Goal: Task Accomplishment & Management: Complete application form

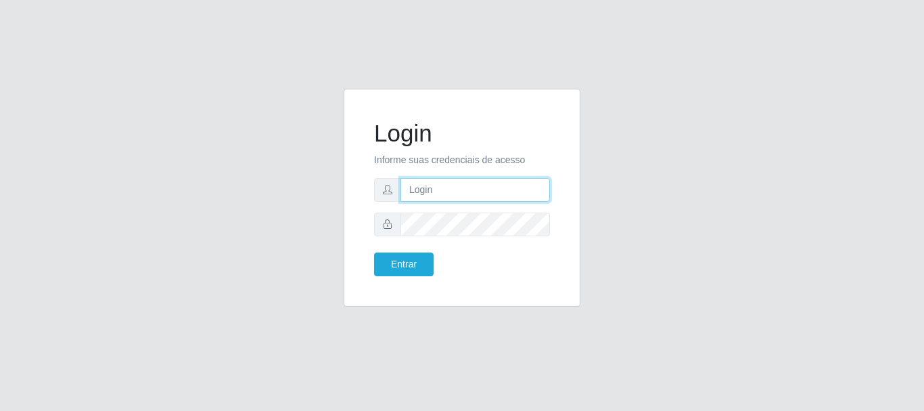
click at [428, 187] on input "text" at bounding box center [476, 190] width 150 height 24
type input "LucasBemais@B09"
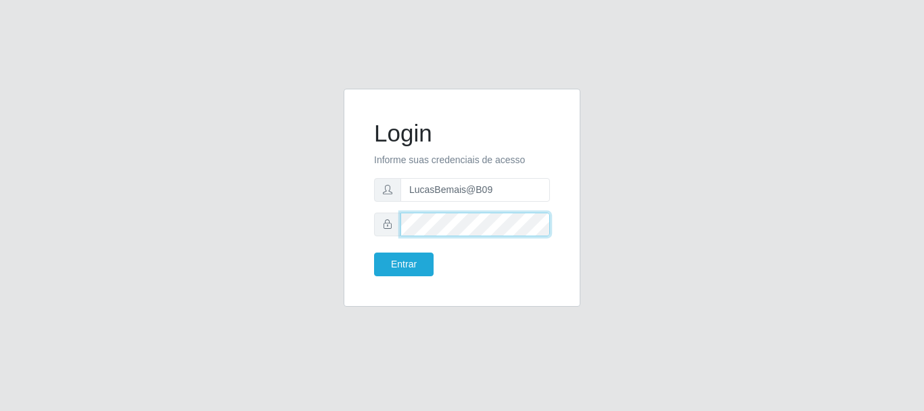
click at [374, 252] on button "Entrar" at bounding box center [404, 264] width 60 height 24
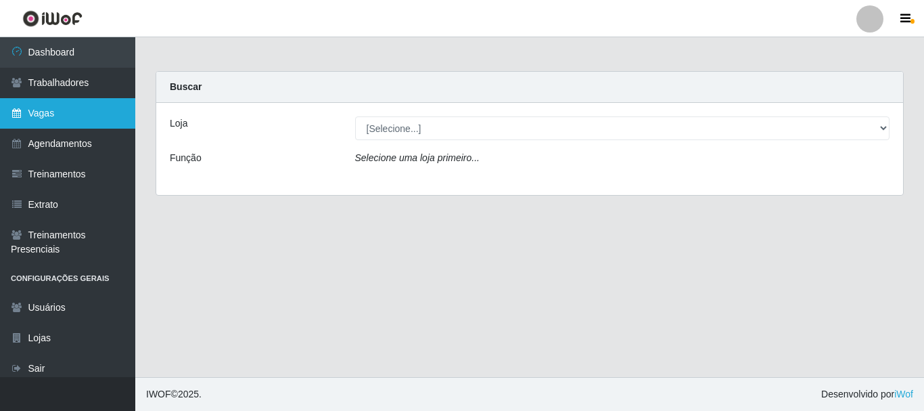
click at [91, 120] on link "Vagas" at bounding box center [67, 113] width 135 height 30
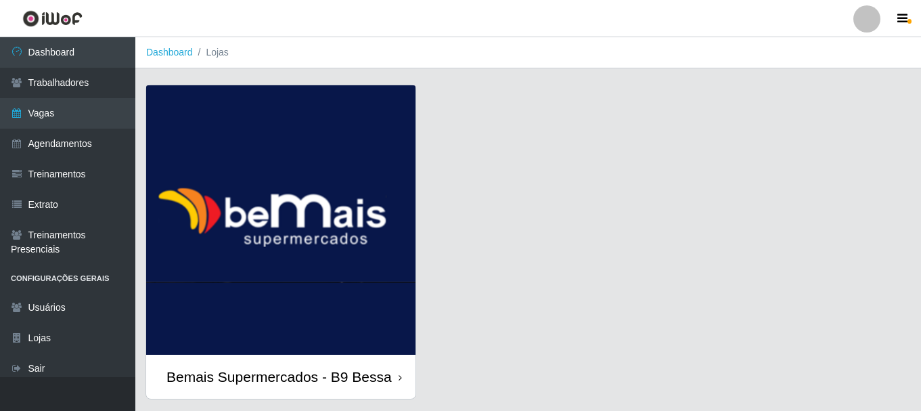
click at [368, 229] on img at bounding box center [280, 219] width 269 height 269
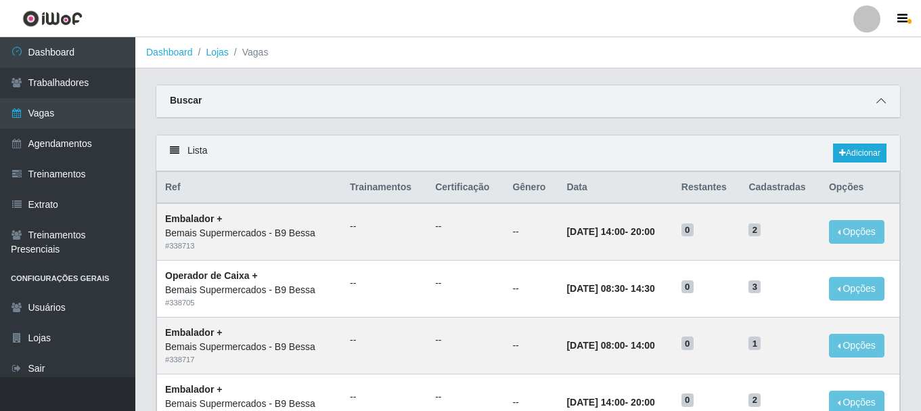
click at [875, 107] on span at bounding box center [881, 101] width 16 height 16
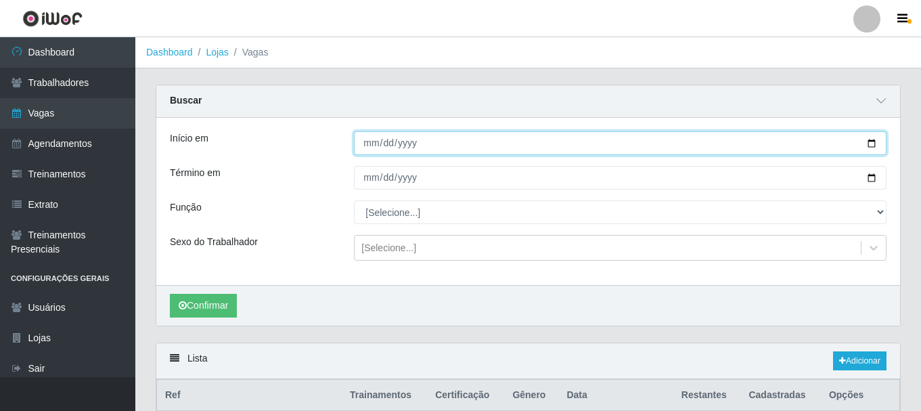
click at [875, 143] on input "Início em" at bounding box center [620, 143] width 533 height 24
type input "[DATE]"
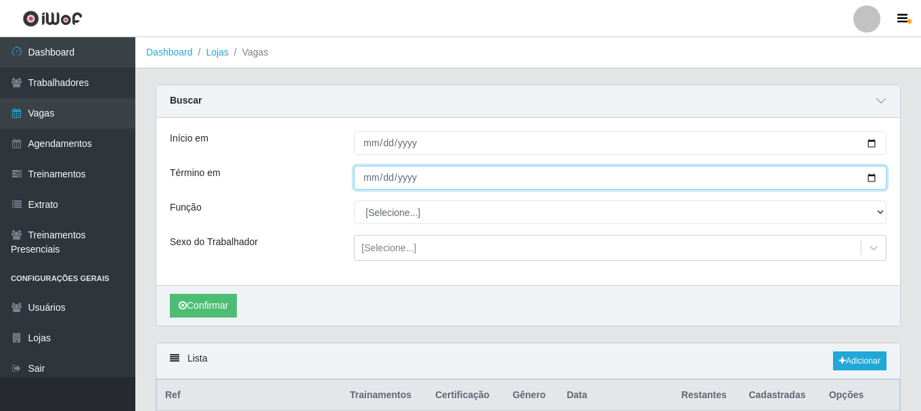
click at [871, 181] on input "Término em" at bounding box center [620, 178] width 533 height 24
type input "[DATE]"
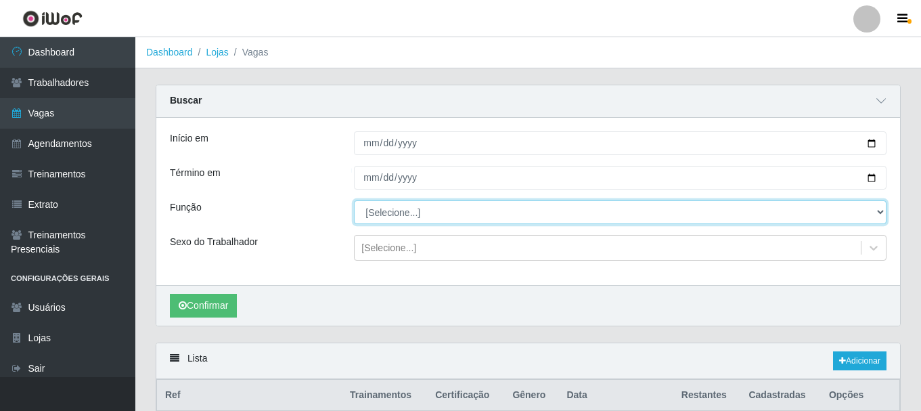
click at [400, 219] on select "[Selecione...] ASG ASG + ASG ++ Auxiliar de Estoque Auxiliar de [GEOGRAPHIC_DAT…" at bounding box center [620, 212] width 533 height 24
select select "75"
click at [354, 201] on select "[Selecione...] ASG ASG + ASG ++ Auxiliar de Estoque Auxiliar de [GEOGRAPHIC_DAT…" at bounding box center [620, 212] width 533 height 24
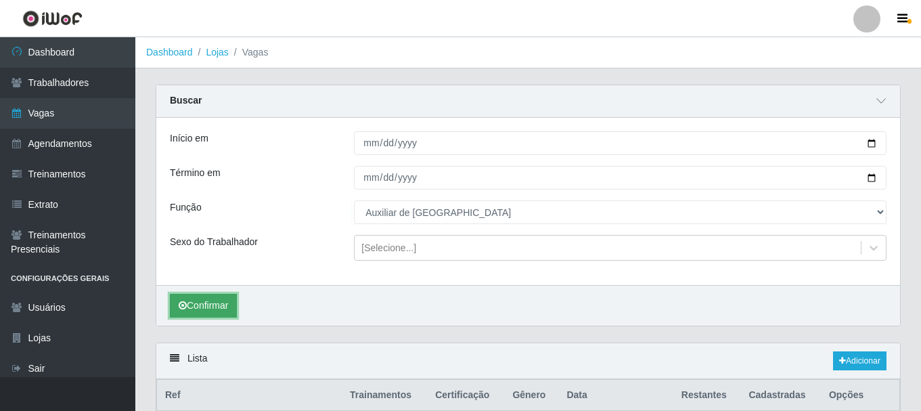
click at [212, 302] on button "Confirmar" at bounding box center [203, 306] width 67 height 24
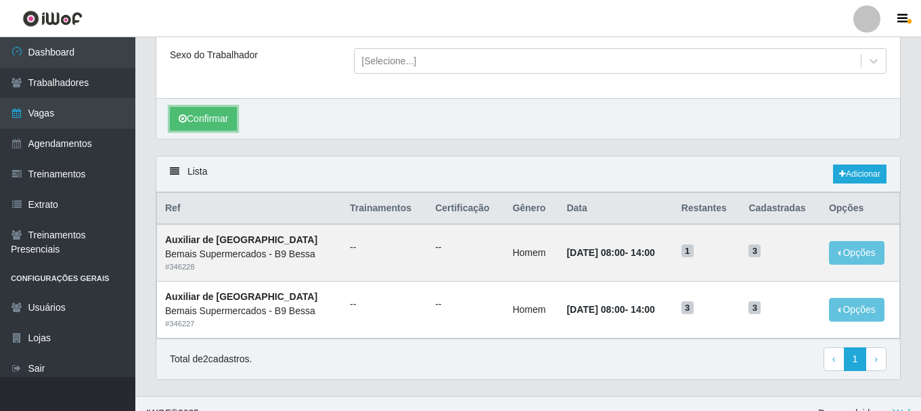
scroll to position [206, 0]
